Goal: Information Seeking & Learning: Learn about a topic

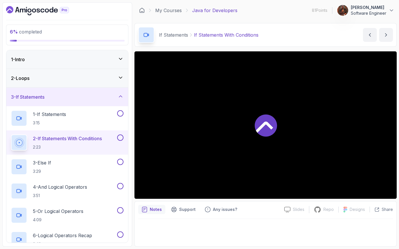
scroll to position [43, 0]
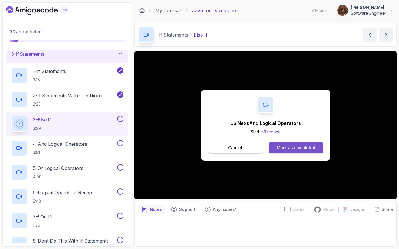
click at [303, 144] on button "Mark as completed" at bounding box center [296, 148] width 55 height 12
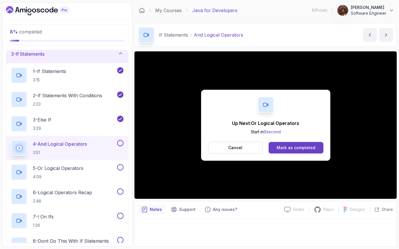
click at [297, 154] on div "Up Next: Or Logical Operators Start in 9 second Cancel Mark as completed" at bounding box center [265, 125] width 129 height 71
click at [296, 148] on div "Mark as completed" at bounding box center [296, 148] width 39 height 6
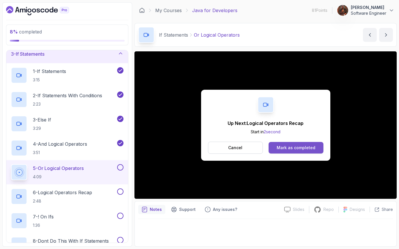
click at [282, 146] on div "Mark as completed" at bounding box center [296, 148] width 39 height 6
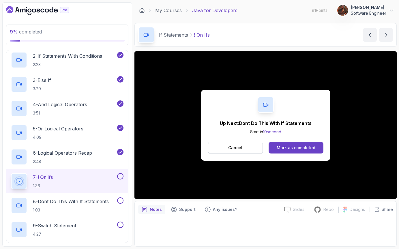
scroll to position [92, 0]
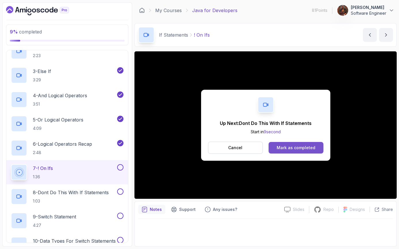
click at [301, 150] on div "Mark as completed" at bounding box center [296, 148] width 39 height 6
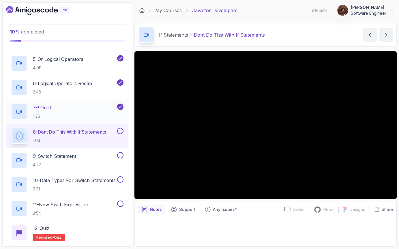
scroll to position [159, 0]
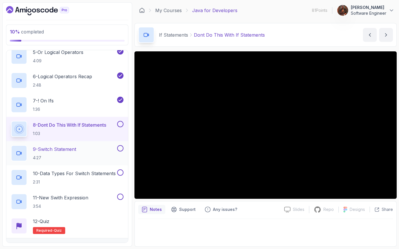
click at [62, 150] on p "9 - Switch Statement" at bounding box center [54, 149] width 43 height 7
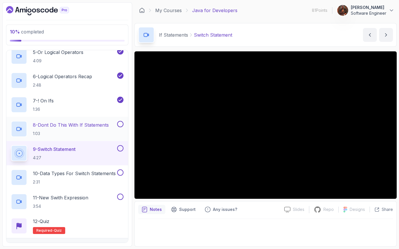
click at [66, 136] on div "8 - Dont Do This With If Statements 1:03" at bounding box center [63, 129] width 105 height 16
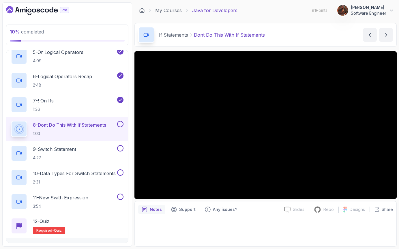
click at [11, 121] on button "8 - Dont Do This With If Statements 1:03" at bounding box center [67, 129] width 113 height 16
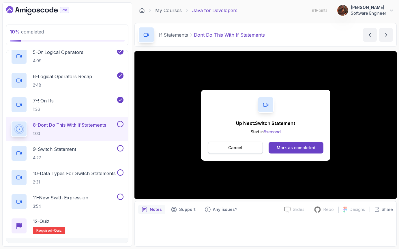
click at [236, 147] on p "Cancel" at bounding box center [235, 148] width 14 height 6
click at [295, 148] on div "Mark as completed" at bounding box center [296, 148] width 39 height 6
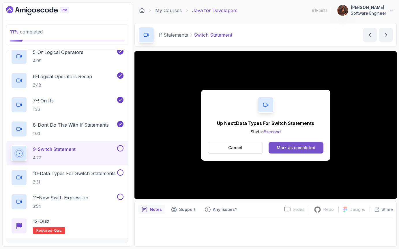
click at [297, 150] on div "Mark as completed" at bounding box center [296, 148] width 39 height 6
